Goal: Task Accomplishment & Management: Manage account settings

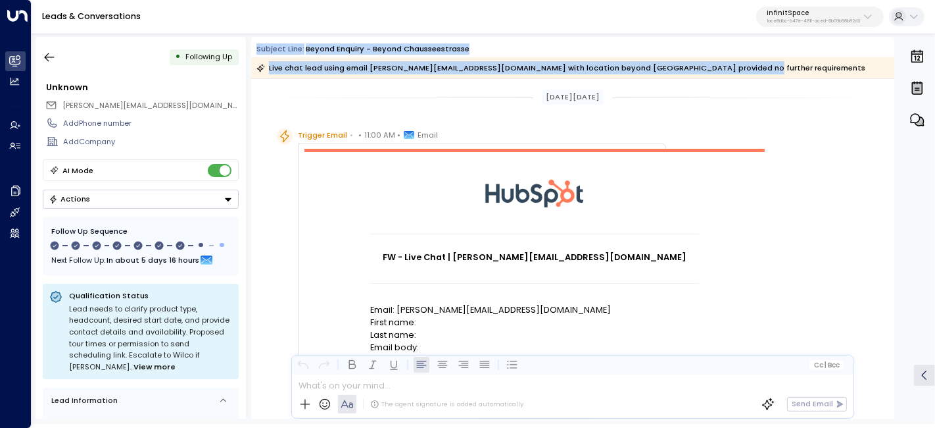
drag, startPoint x: 250, startPoint y: 43, endPoint x: 763, endPoint y: 76, distance: 514.2
click at [763, 76] on div "• Following Up Unknown [PERSON_NAME][EMAIL_ADDRESS][DOMAIN_NAME] Add Phone numb…" at bounding box center [486, 228] width 900 height 382
copy div "Subject Line: beyond enquiry - beyond Chausseestrasse Live chat lead using emai…"
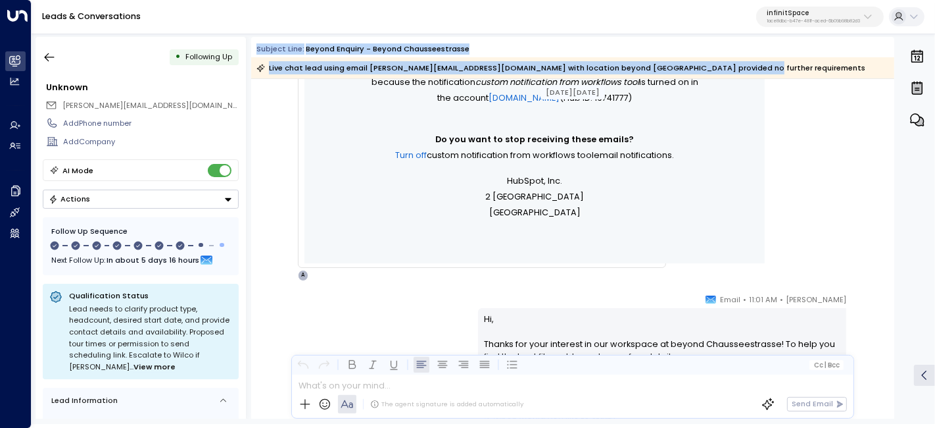
scroll to position [511, 0]
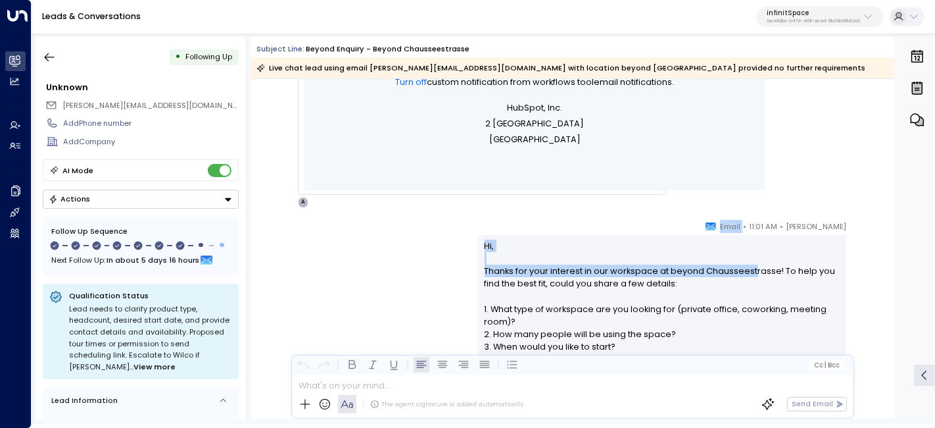
drag, startPoint x: 720, startPoint y: 222, endPoint x: 715, endPoint y: 193, distance: 29.4
click at [753, 273] on div "[PERSON_NAME] • 11:01 AM • Email Hi, Thanks for your interest in our workspace …" at bounding box center [662, 395] width 368 height 351
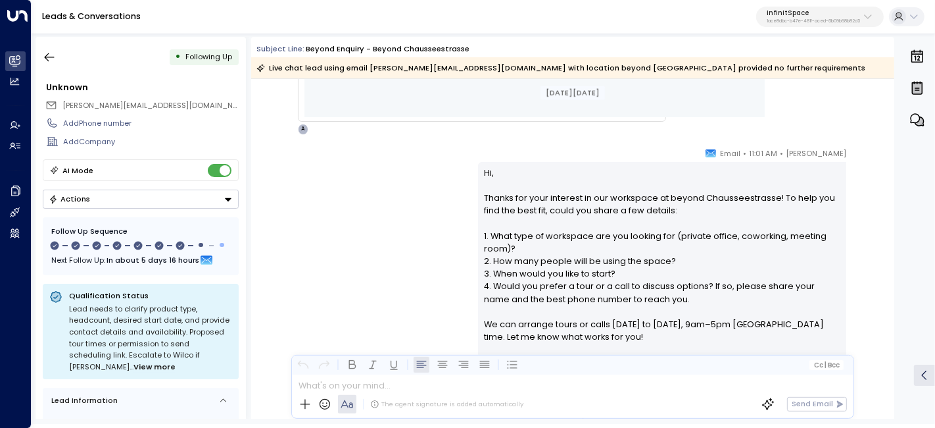
click at [564, 271] on p "Hi, Thanks for your interest in our workspace at beyond [GEOGRAPHIC_DATA]! To h…" at bounding box center [663, 260] width 356 height 189
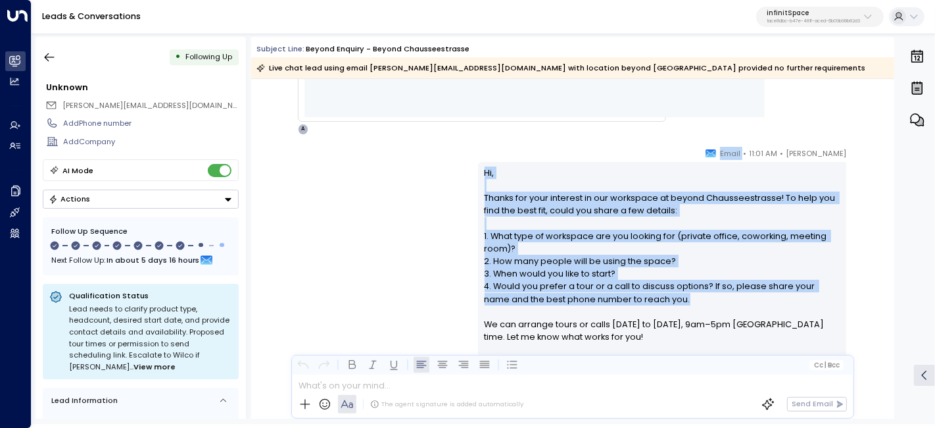
scroll to position [658, 0]
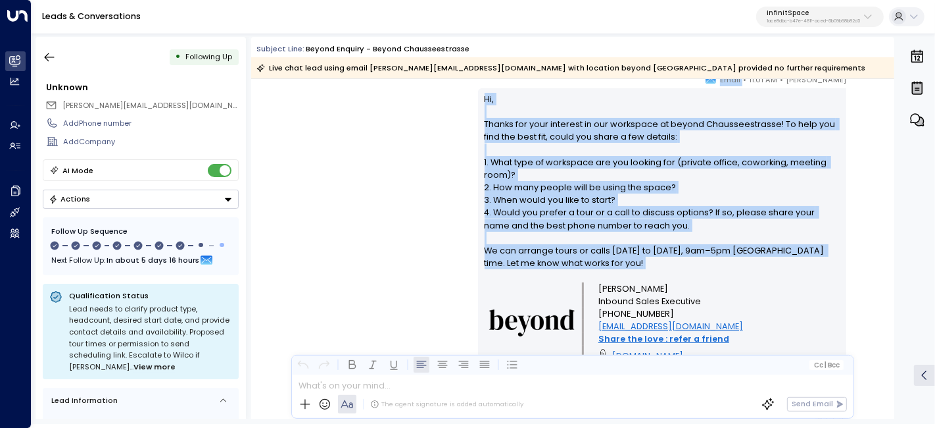
drag, startPoint x: 741, startPoint y: 152, endPoint x: 818, endPoint y: 273, distance: 143.8
click at [818, 273] on div "[PERSON_NAME] • 11:01 AM • Email Hi, Thanks for your interest in our workspace …" at bounding box center [662, 248] width 368 height 351
copy div "Email Hi, Thanks for your interest in our workspace at beyond [GEOGRAPHIC_DATA]…"
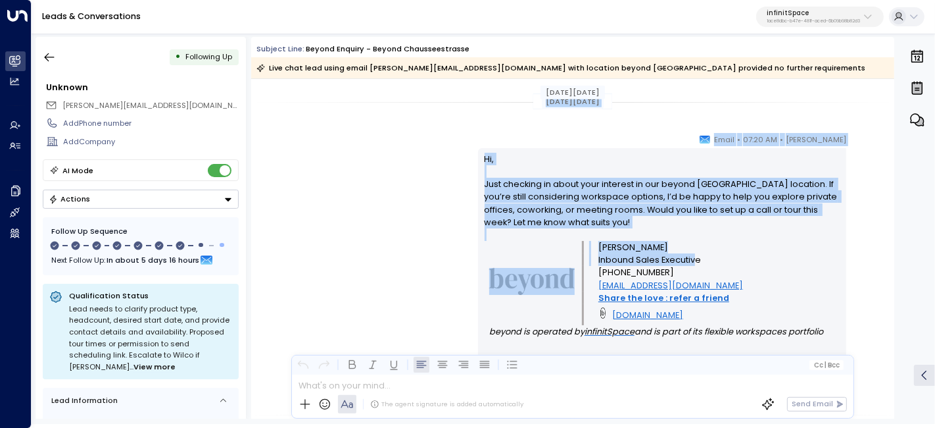
scroll to position [1023, 0]
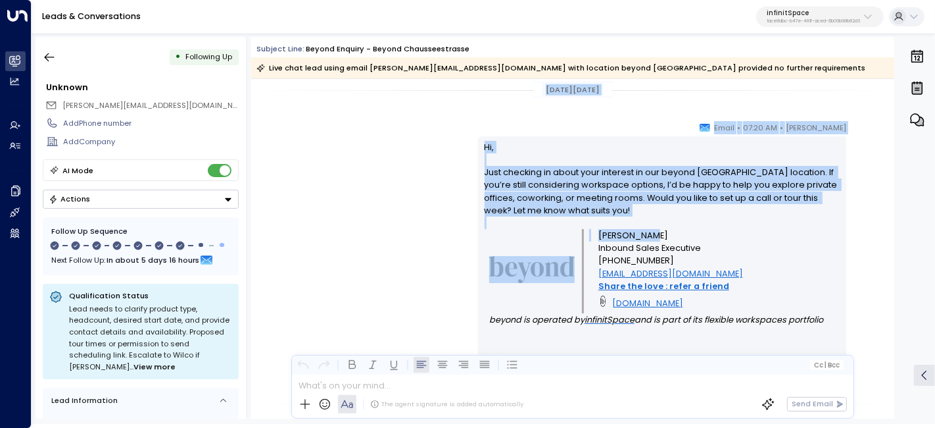
drag, startPoint x: 535, startPoint y: 234, endPoint x: 710, endPoint y: 234, distance: 175.0
copy div "[DATE][DATE] [PERSON_NAME] • 07:20 AM • Email Hi, Just checking in about your i…"
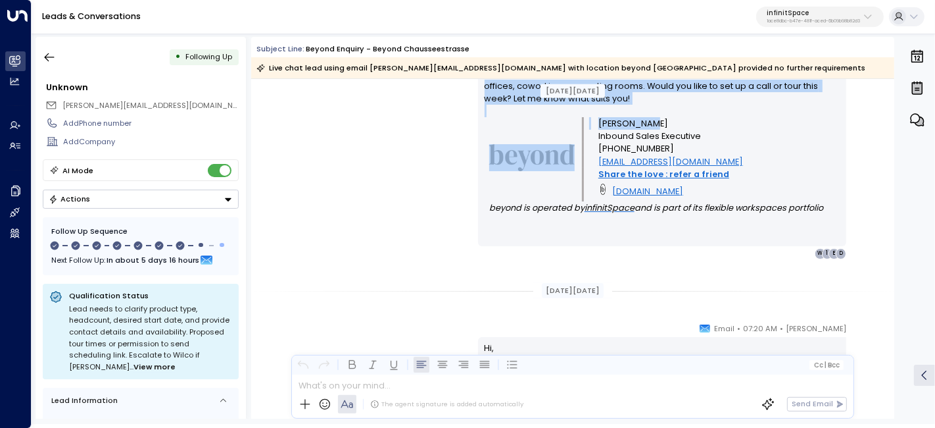
scroll to position [1242, 0]
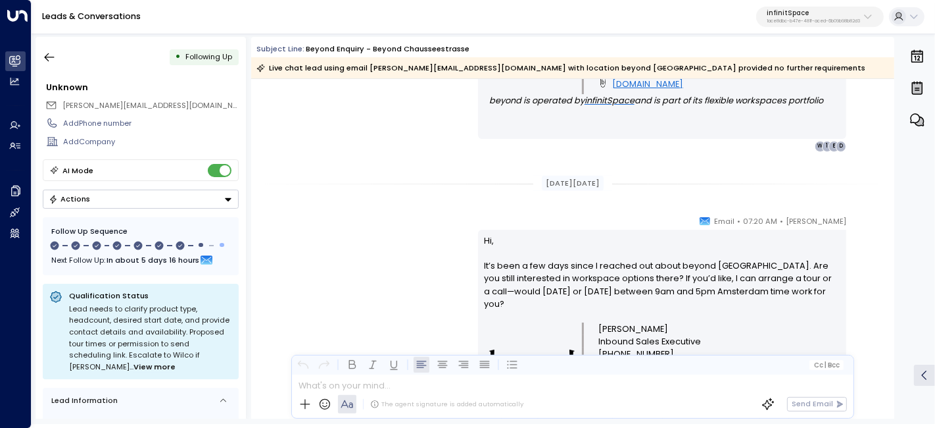
click at [542, 181] on div "[DATE][DATE]" at bounding box center [573, 183] width 62 height 15
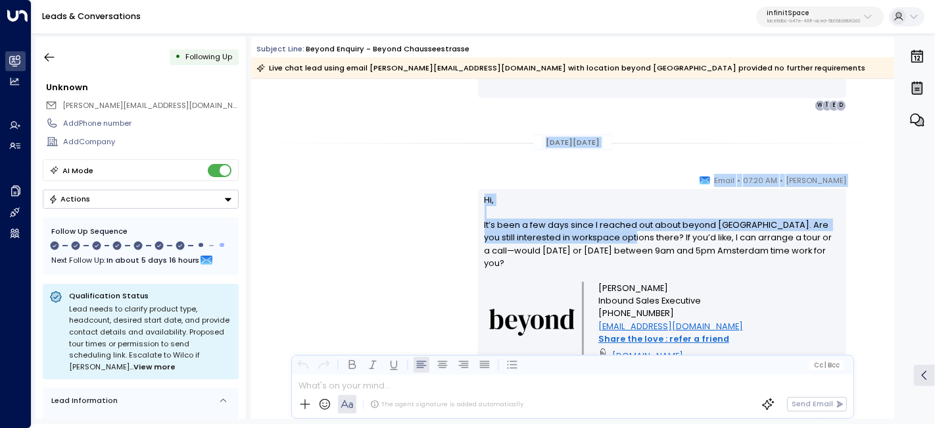
scroll to position [1389, 0]
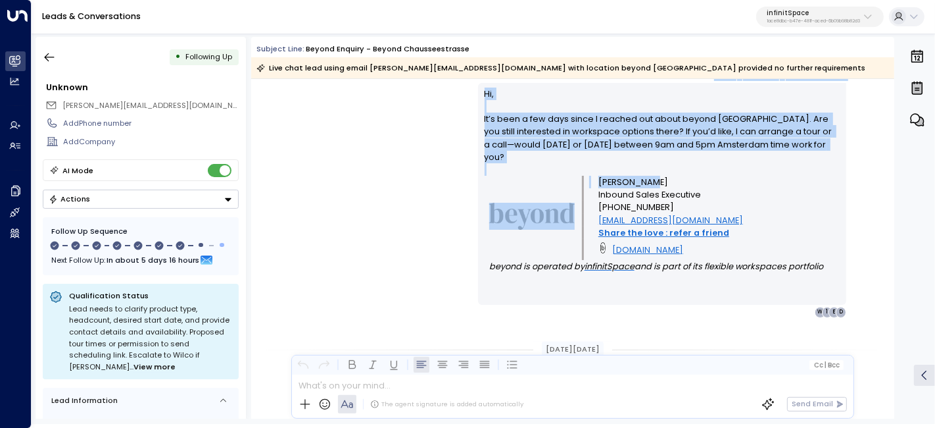
drag, startPoint x: 557, startPoint y: 193, endPoint x: 663, endPoint y: 185, distance: 106.2
click at [663, 185] on div "[DATE][DATE] [DATE][DATE] [PERSON_NAME] • 07:20 AM • Email Hi, It’s been a few …" at bounding box center [572, 337] width 643 height 3295
copy div "[DATE][DATE] [PERSON_NAME] • 07:20 AM • Email Hi, It’s been a few days since I …"
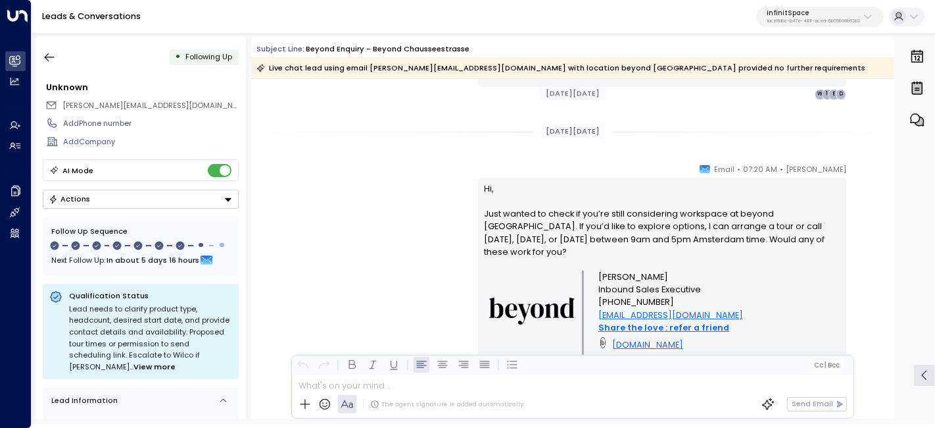
scroll to position [1608, 0]
drag, startPoint x: 539, startPoint y: 201, endPoint x: 611, endPoint y: 247, distance: 84.9
click at [611, 247] on div "[DATE][DATE] [DATE][DATE] [PERSON_NAME] • 07:20 AM • Email Hi, It’s been a few …" at bounding box center [572, 118] width 643 height 3295
copy div "ep 03, [DATE] [PERSON_NAME] • 07:20 AM • Email Hi, Just wanted to check if you’…"
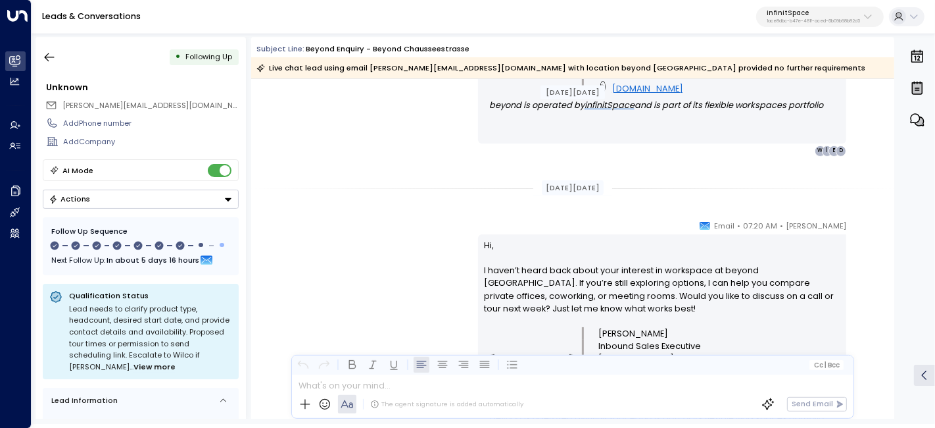
scroll to position [1900, 0]
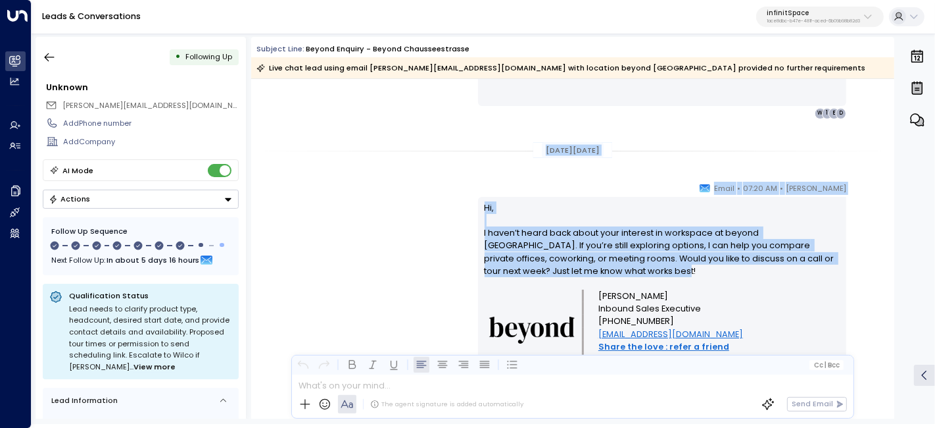
drag, startPoint x: 533, startPoint y: 143, endPoint x: 641, endPoint y: 270, distance: 165.7
copy div "[DATE][DATE] [PERSON_NAME] • 07:20 AM • Email Hi, I haven’t heard back about yo…"
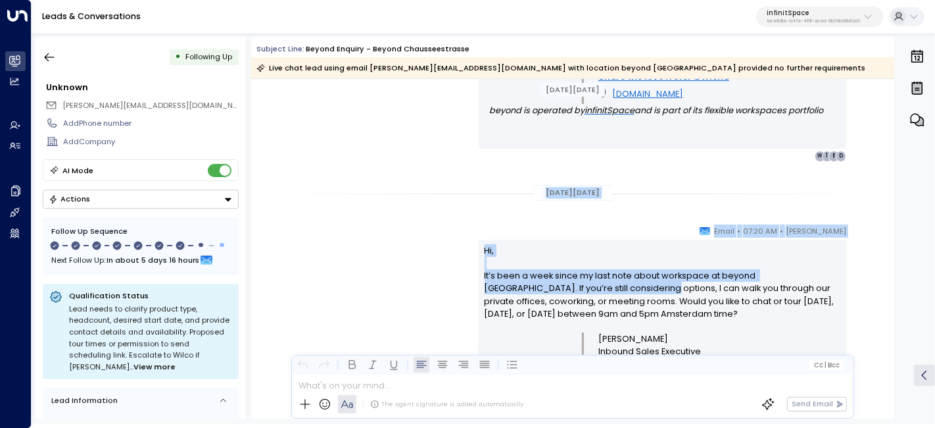
scroll to position [2192, 0]
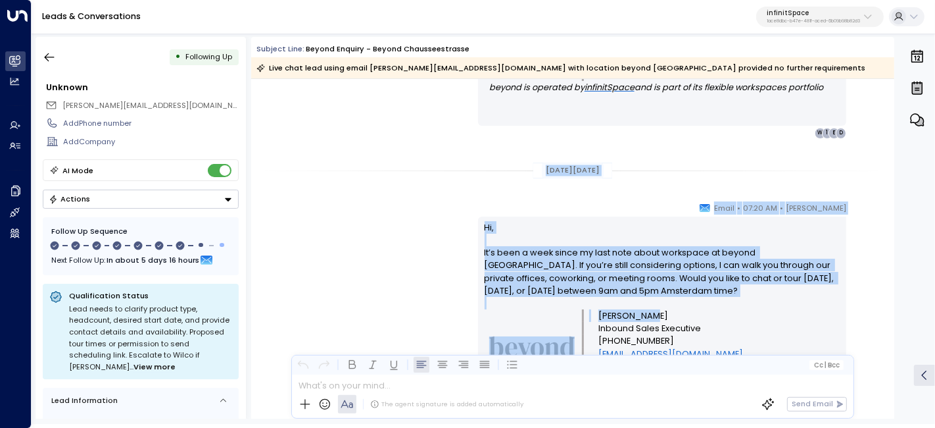
drag, startPoint x: 535, startPoint y: 239, endPoint x: 747, endPoint y: 312, distance: 223.6
copy div "[DATE][DATE] [PERSON_NAME] • 07:20 AM • Email Hi, It’s been a week since my las…"
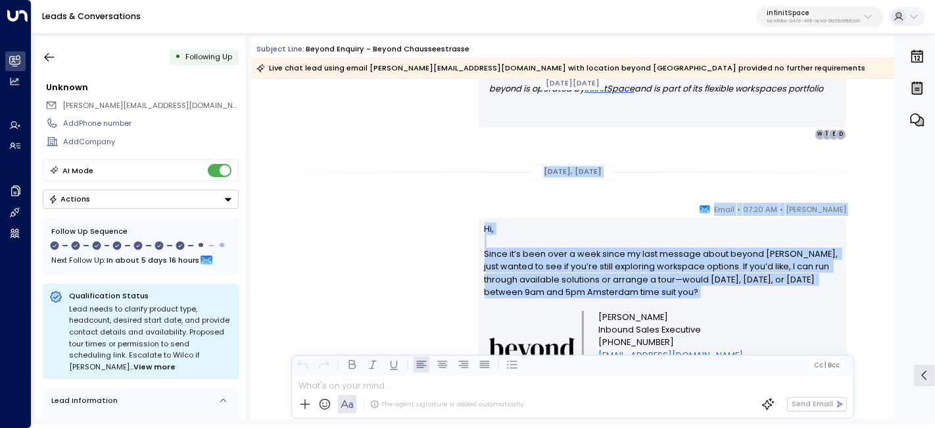
scroll to position [2558, 0]
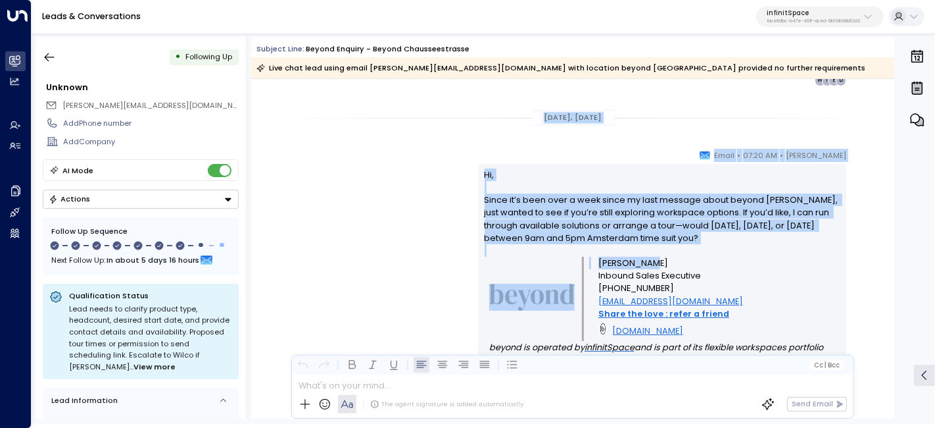
drag, startPoint x: 537, startPoint y: 190, endPoint x: 723, endPoint y: 264, distance: 200.2
copy div "[DATE], [DATE] [PERSON_NAME] • 07:20 AM • Email Hi, Since it’s been over a week…"
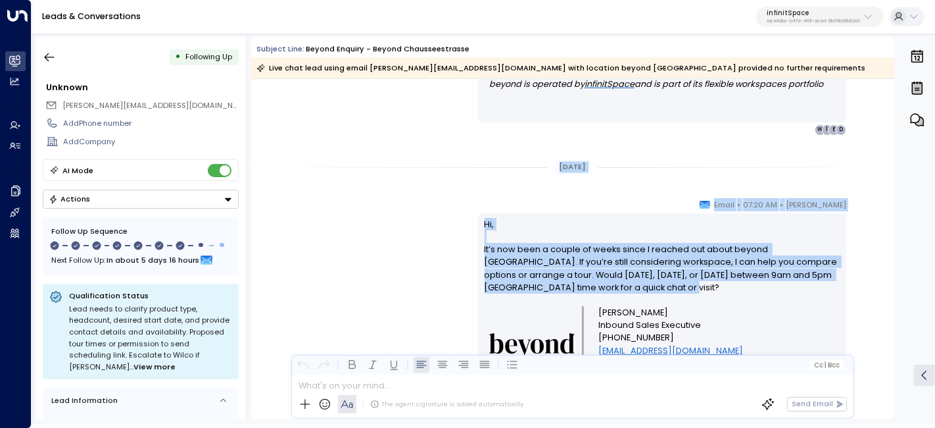
scroll to position [2850, 0]
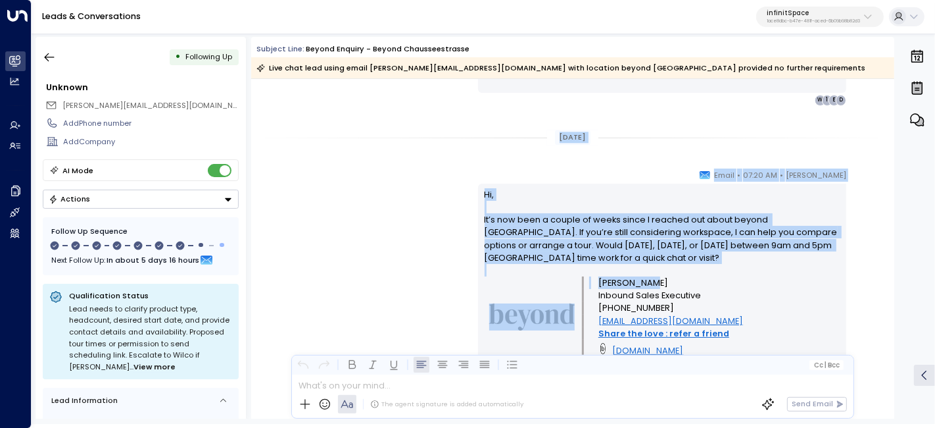
drag, startPoint x: 551, startPoint y: 210, endPoint x: 652, endPoint y: 282, distance: 123.2
copy div "[DATE] [PERSON_NAME] • 07:20 AM • Email Hi, It’s now been a couple of weeks sin…"
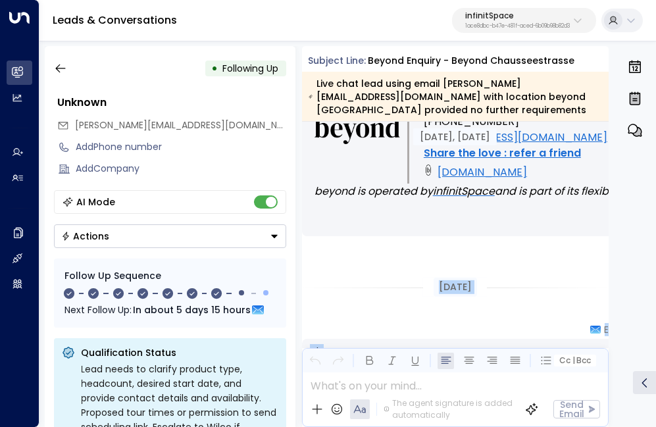
scroll to position [2501, 0]
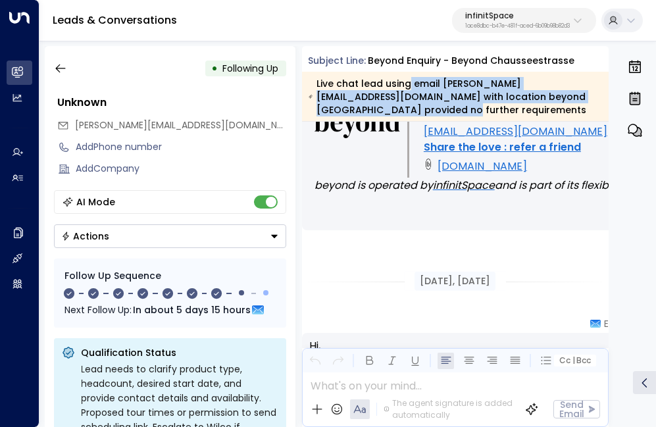
drag, startPoint x: 471, startPoint y: 84, endPoint x: 507, endPoint y: 106, distance: 42.2
click at [507, 106] on div "Live chat lead using email [PERSON_NAME][EMAIL_ADDRESS][DOMAIN_NAME] with locat…" at bounding box center [455, 96] width 293 height 39
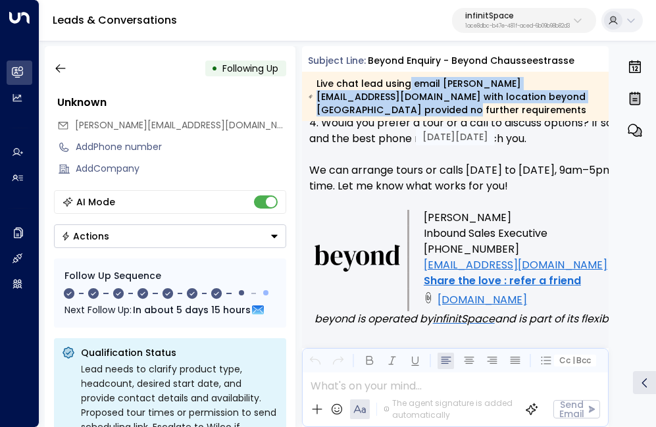
scroll to position [1169, 0]
